Goal: Check status: Check status

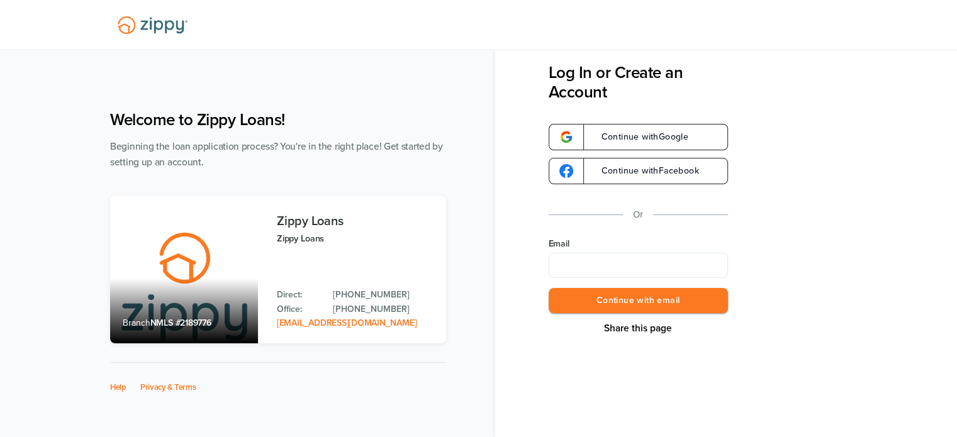
click at [578, 254] on input "Email" at bounding box center [638, 265] width 179 height 25
type input "**********"
click at [626, 306] on button "Continue with email" at bounding box center [638, 301] width 179 height 26
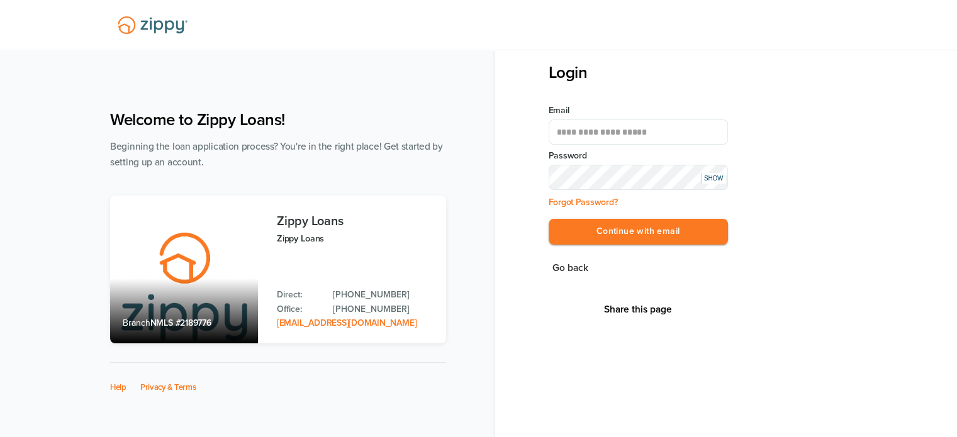
click at [549, 219] on button "Continue with email" at bounding box center [638, 232] width 179 height 26
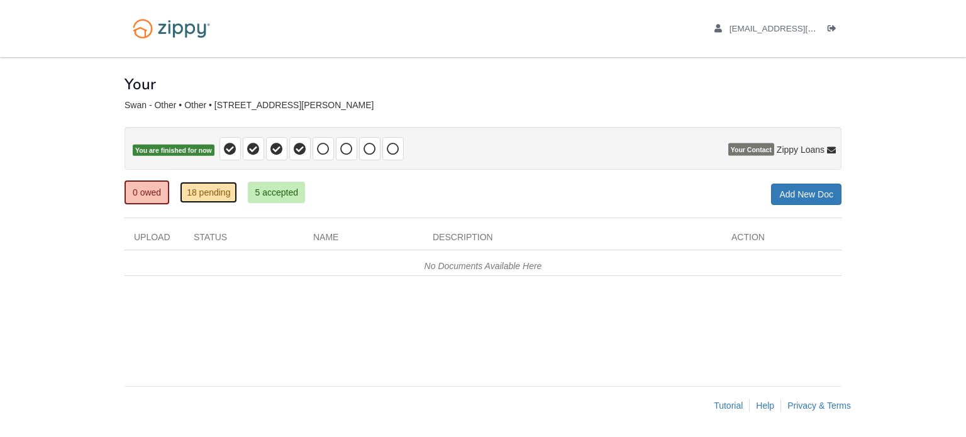
click at [206, 198] on link "18 pending" at bounding box center [208, 192] width 57 height 21
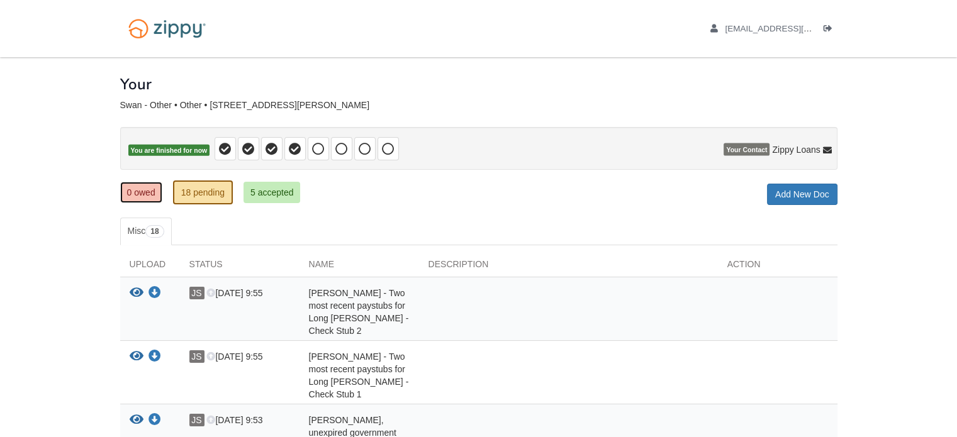
click at [138, 184] on link "0 owed" at bounding box center [141, 192] width 42 height 21
